Goal: Information Seeking & Learning: Learn about a topic

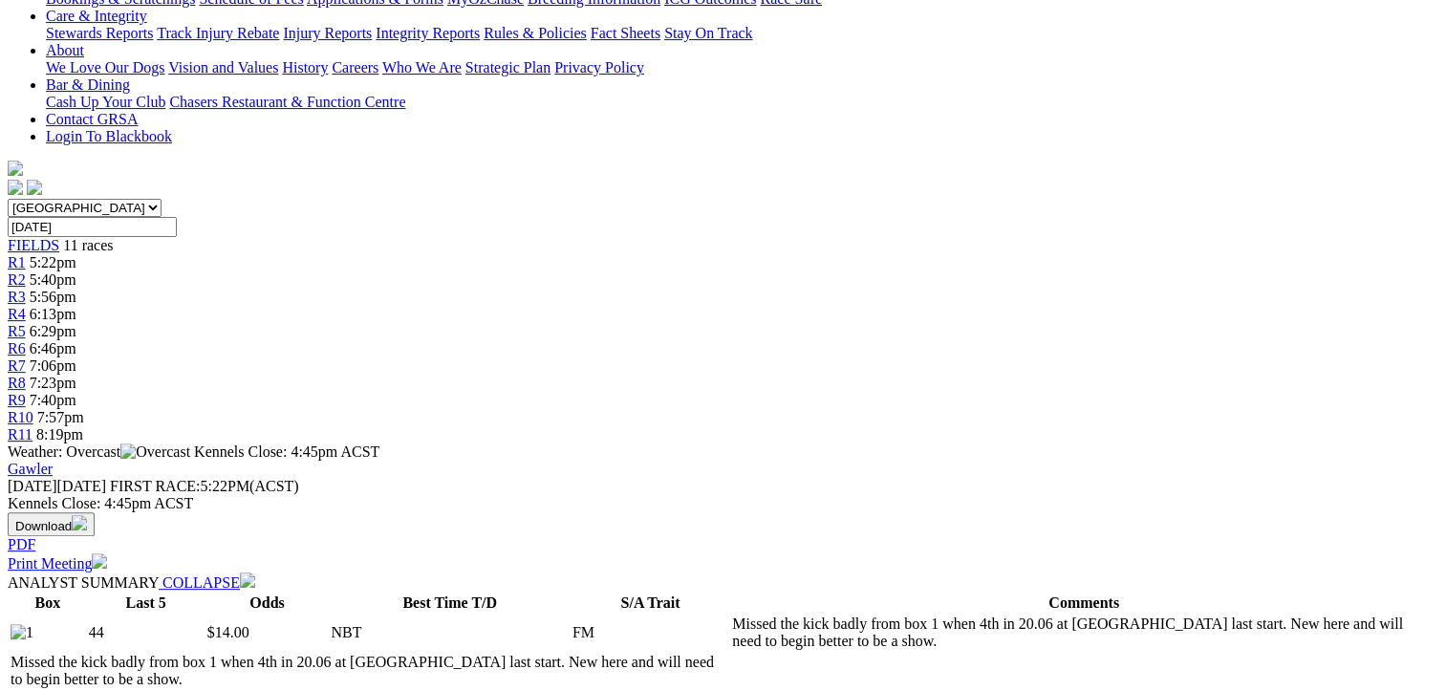
scroll to position [96, 0]
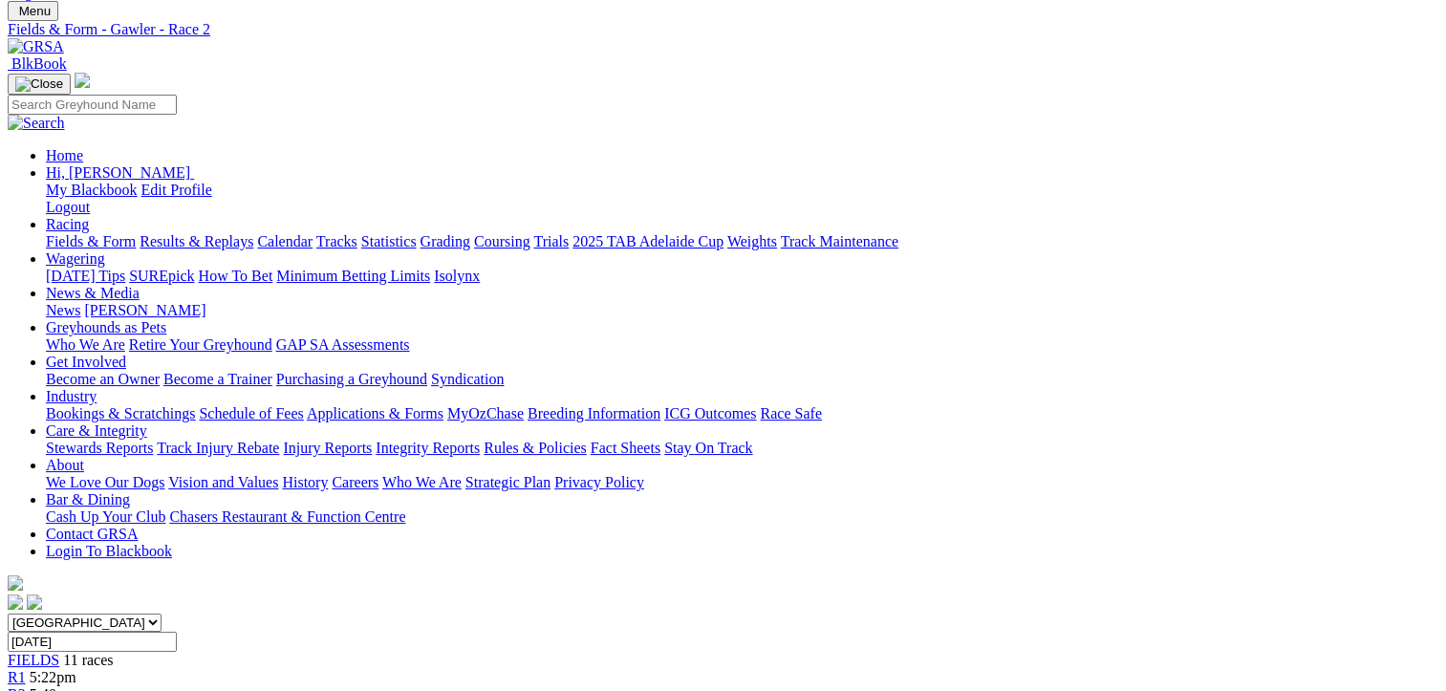
click at [76, 669] on span "5:22pm" at bounding box center [53, 677] width 47 height 16
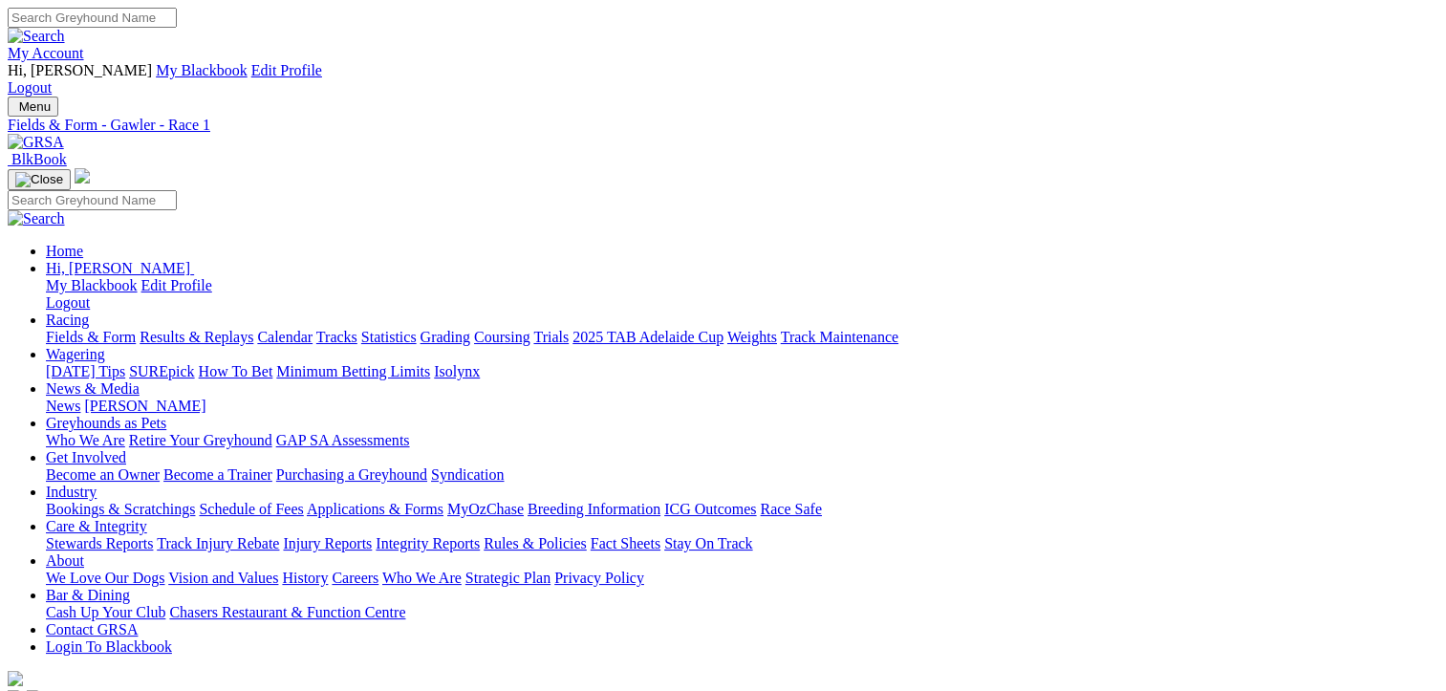
click at [80, 329] on link "Fields & Form" at bounding box center [91, 337] width 90 height 16
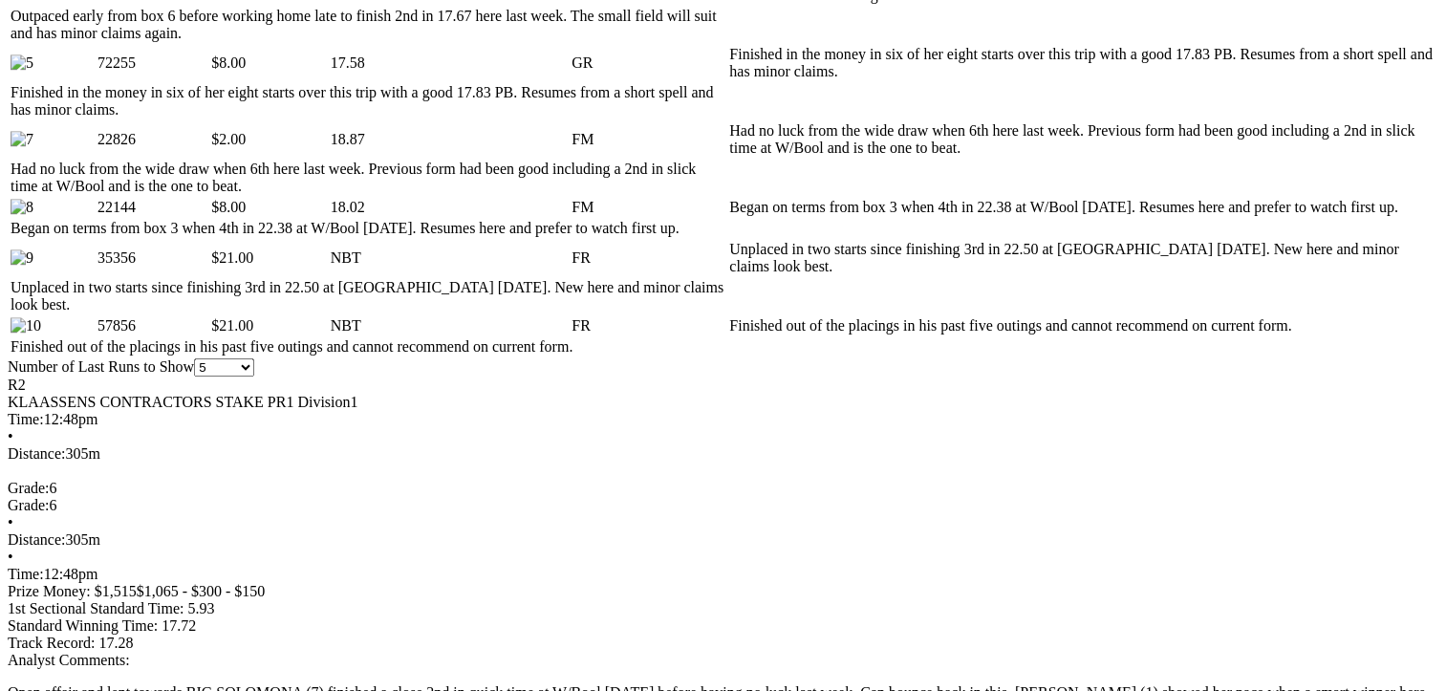
scroll to position [1338, 0]
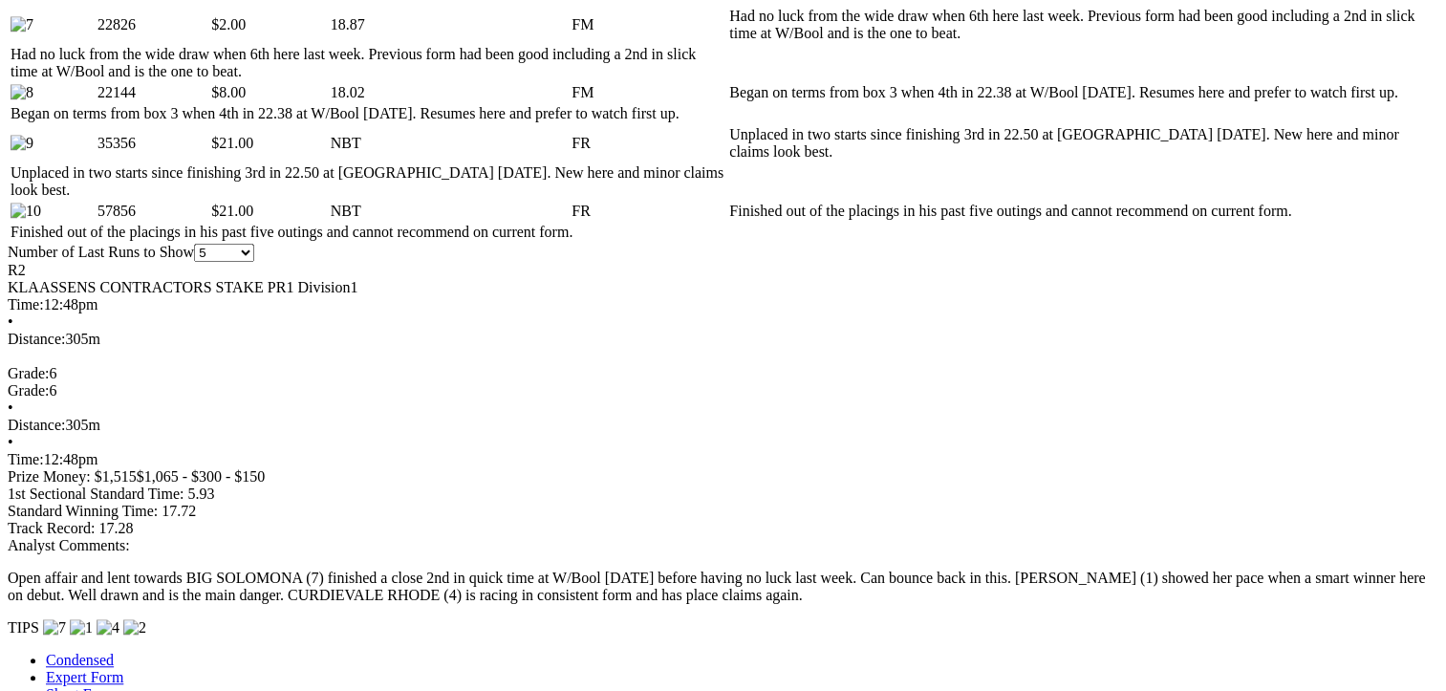
scroll to position [1720, 0]
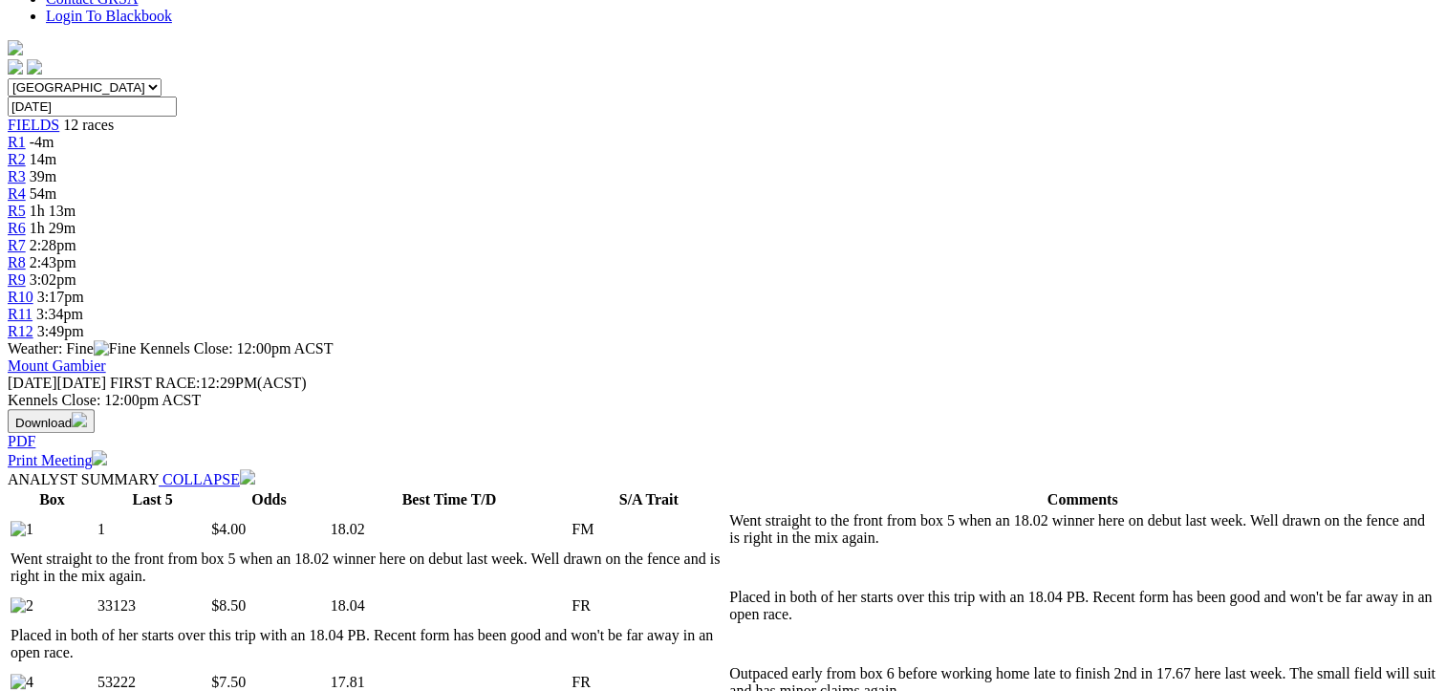
scroll to position [382, 0]
